Goal: Information Seeking & Learning: Learn about a topic

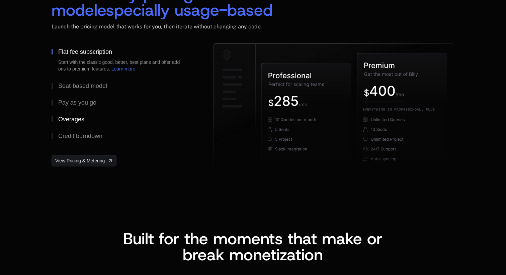
scroll to position [1049, 0]
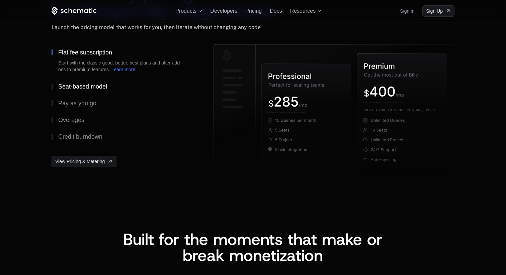
click at [91, 88] on div "Seat-based model" at bounding box center [82, 87] width 49 height 6
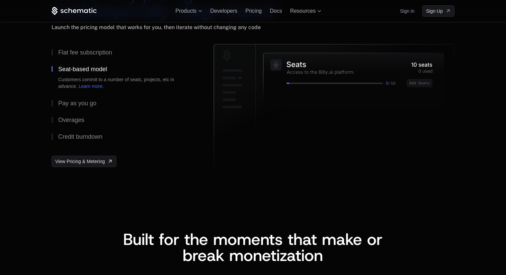
scroll to position [1040, 0]
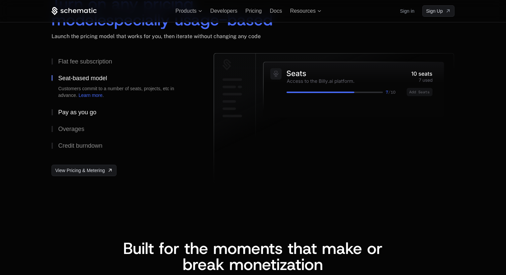
click at [90, 110] on div "Pay as you go" at bounding box center [77, 112] width 38 height 6
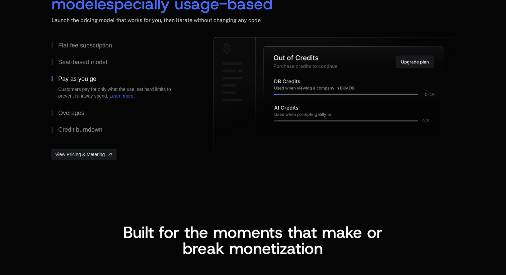
scroll to position [1065, 0]
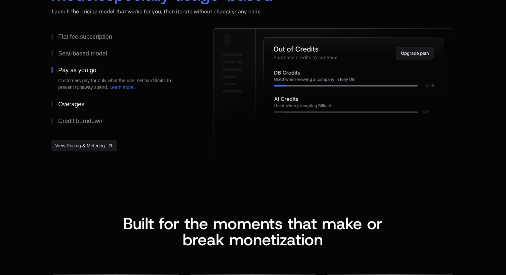
click at [78, 103] on div "Overages" at bounding box center [71, 104] width 26 height 6
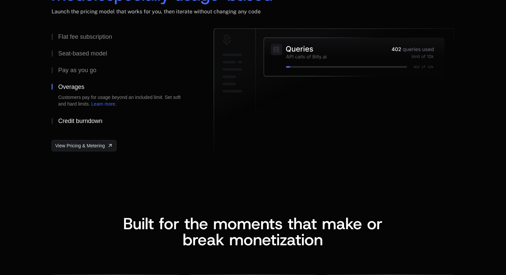
click at [86, 120] on div "Credit burndown" at bounding box center [80, 121] width 44 height 6
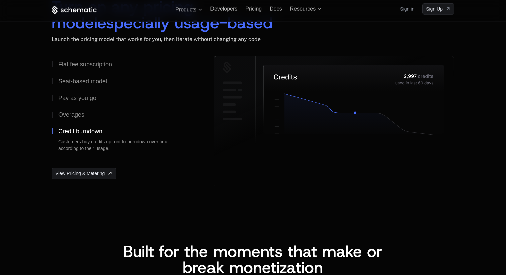
scroll to position [1031, 0]
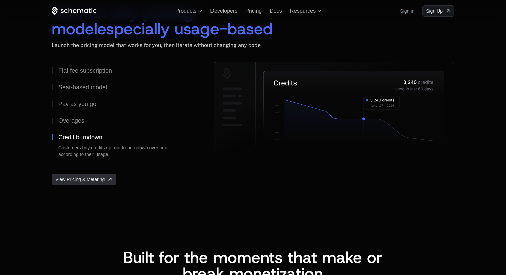
click at [108, 182] on icon "[object Object],[object Object]" at bounding box center [109, 179] width 5 height 5
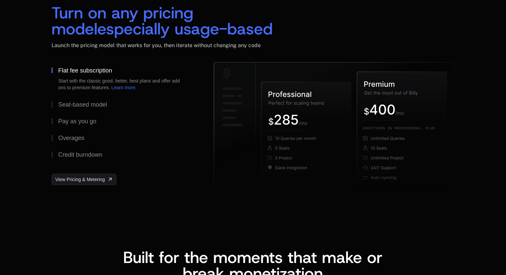
scroll to position [0, 0]
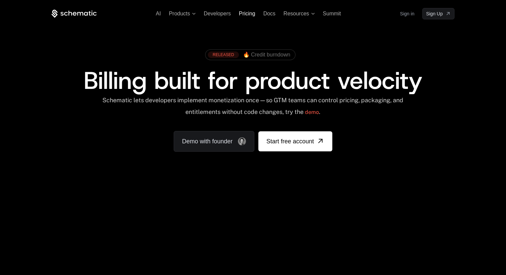
click at [252, 16] on span "Pricing" at bounding box center [247, 14] width 16 height 6
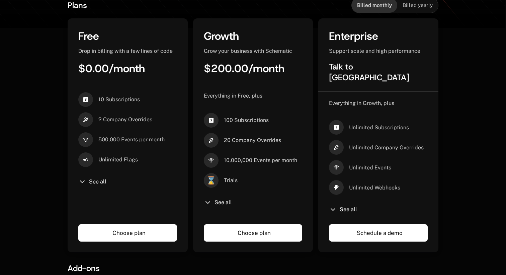
scroll to position [172, 0]
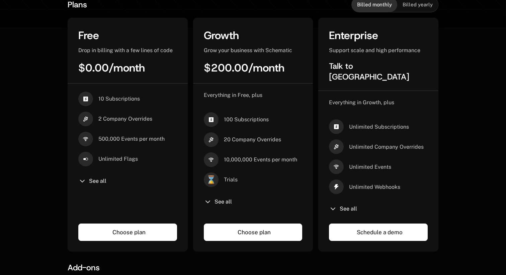
click at [207, 201] on icon at bounding box center [208, 202] width 8 height 8
click at [213, 202] on div "See all" at bounding box center [253, 202] width 99 height 8
click at [225, 202] on span "See all" at bounding box center [222, 201] width 17 height 5
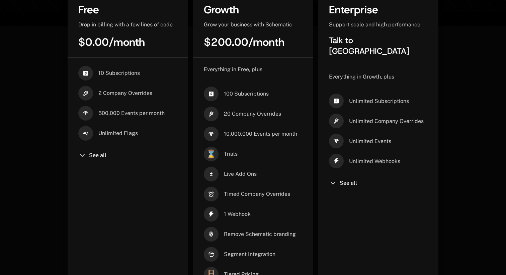
click at [225, 202] on div "Everything in Free, plus 100 Subscriptions 20 Company Overrides 10,000,000 Even…" at bounding box center [253, 203] width 99 height 275
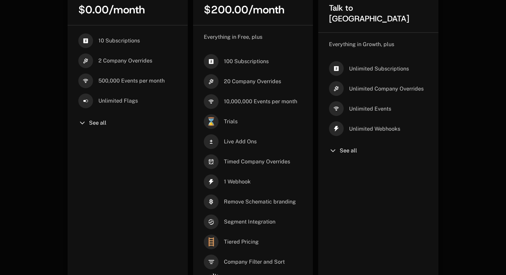
scroll to position [273, 0]
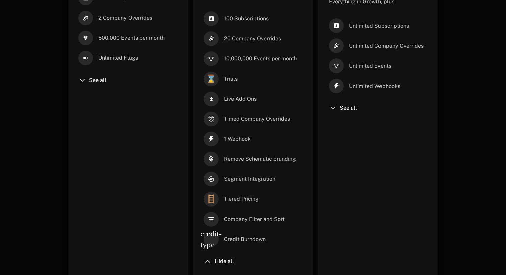
click at [105, 85] on div "10 Subscriptions 2 Company Overrides 500,000 Events per month Unlimited Flags S…" at bounding box center [127, 128] width 99 height 275
click at [100, 82] on span "See all" at bounding box center [97, 80] width 17 height 5
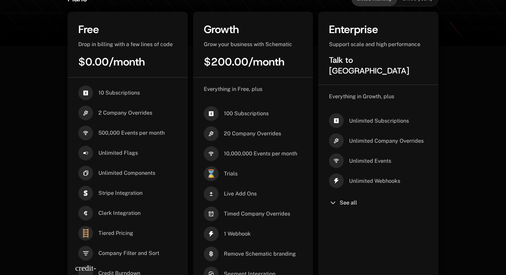
scroll to position [175, 0]
